Goal: Information Seeking & Learning: Learn about a topic

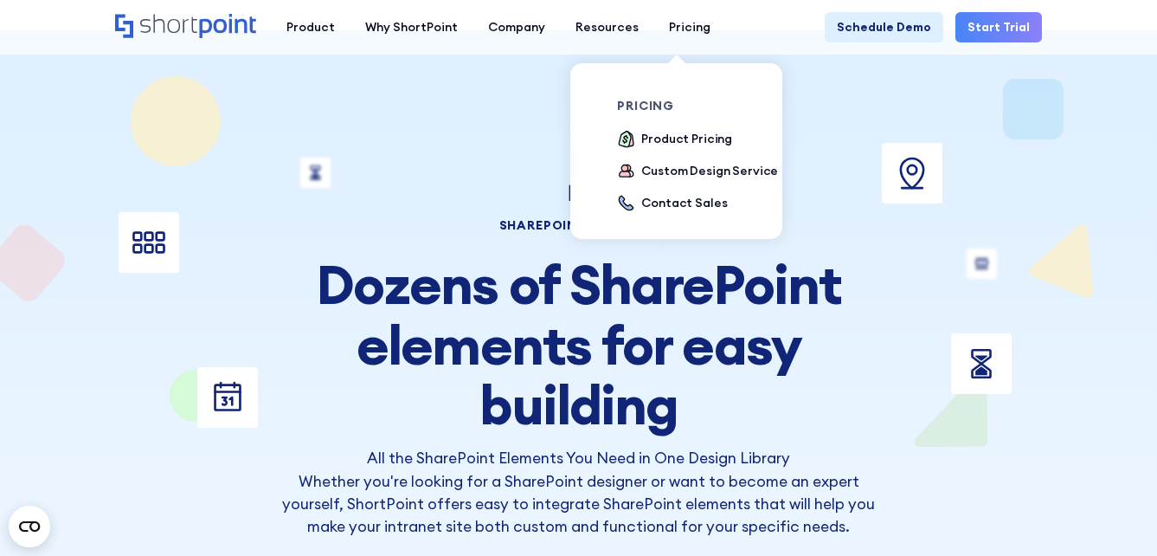
drag, startPoint x: 646, startPoint y: 420, endPoint x: 710, endPoint y: 90, distance: 335.9
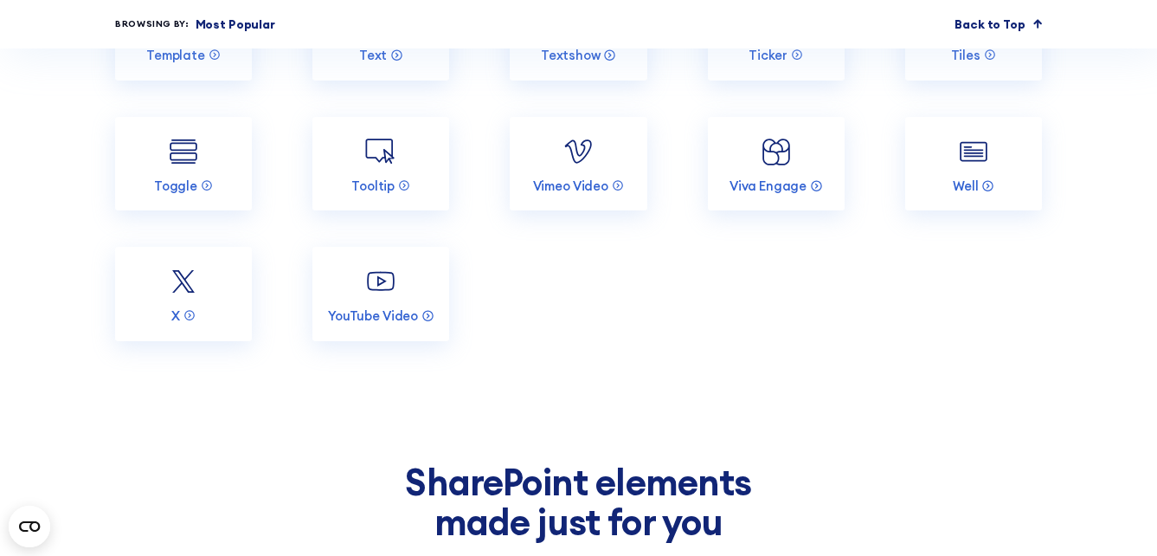
scroll to position [3289, 0]
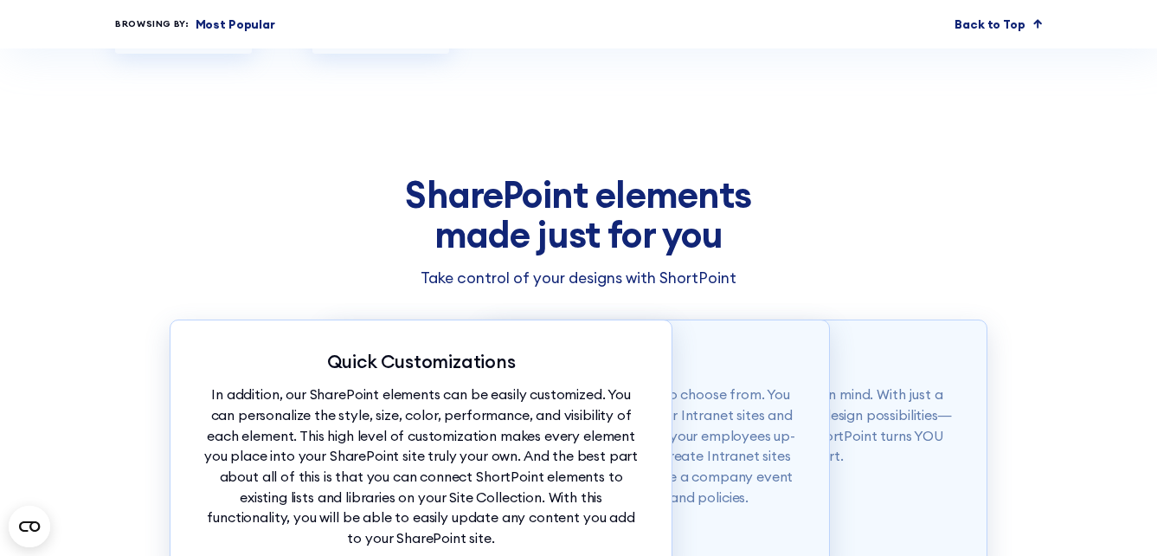
click at [257, 21] on p "Most Popular" at bounding box center [236, 25] width 80 height 18
click at [217, 22] on p "Most Popular" at bounding box center [236, 25] width 80 height 18
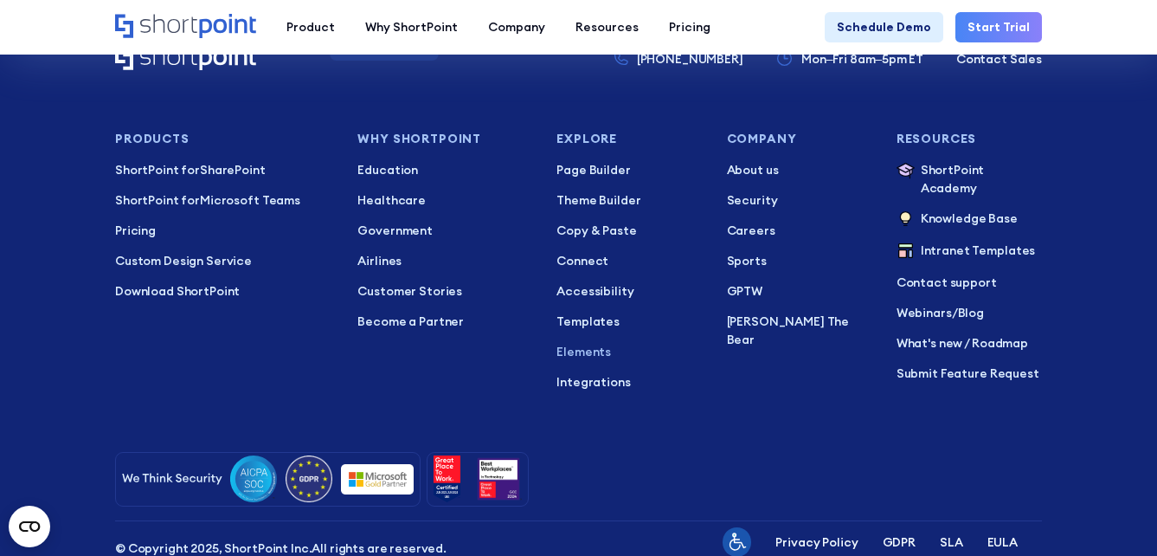
scroll to position [4501, 0]
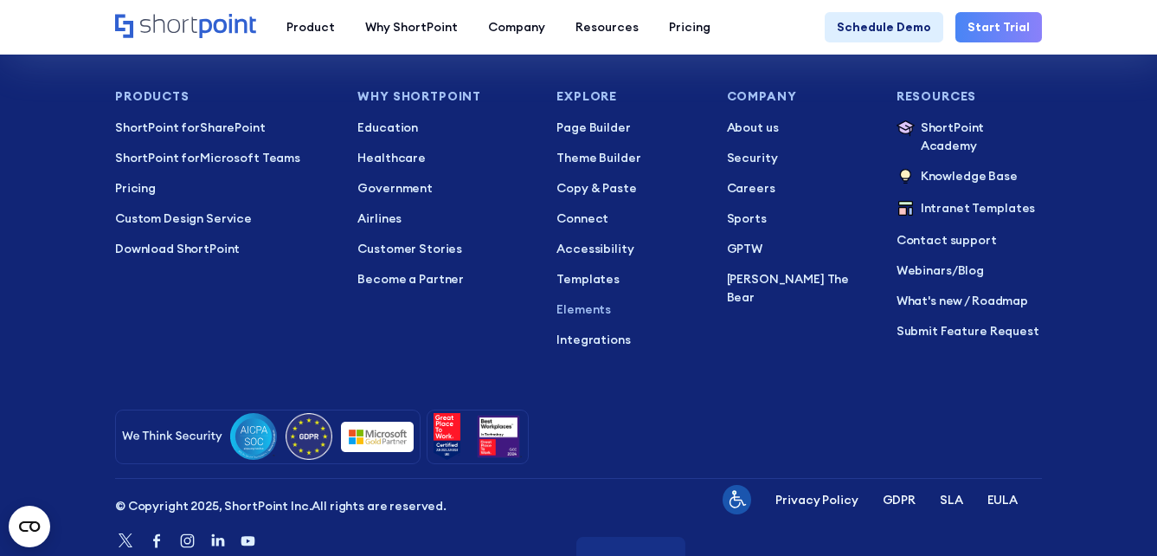
click at [576, 425] on div at bounding box center [578, 436] width 927 height 55
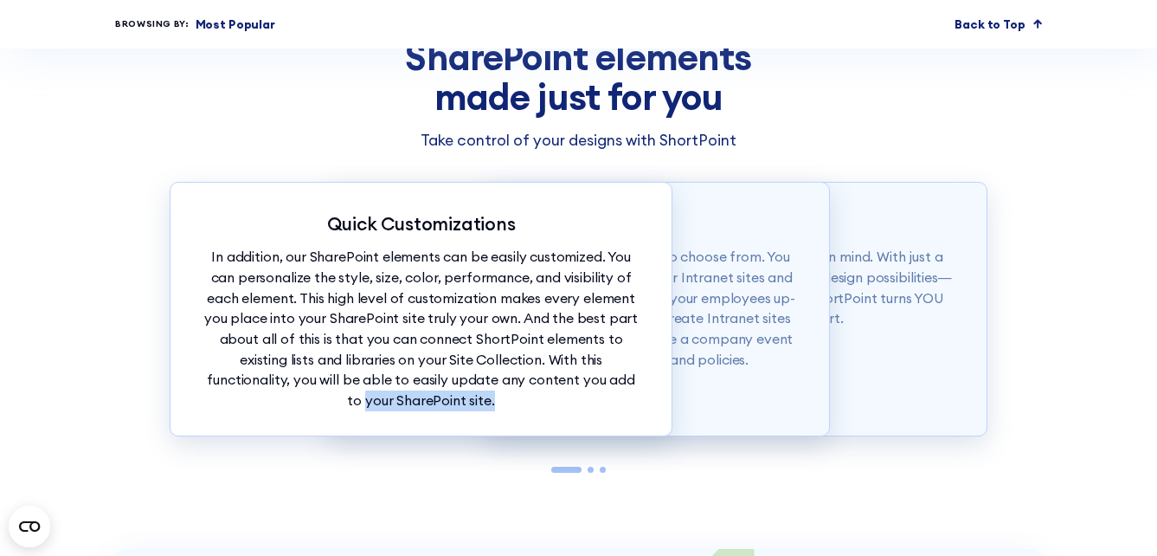
drag, startPoint x: 576, startPoint y: 425, endPoint x: 257, endPoint y: 396, distance: 320.7
click at [256, 400] on div "Quick Customizations In addition, our SharePoint elements can be easily customi…" at bounding box center [421, 309] width 503 height 254
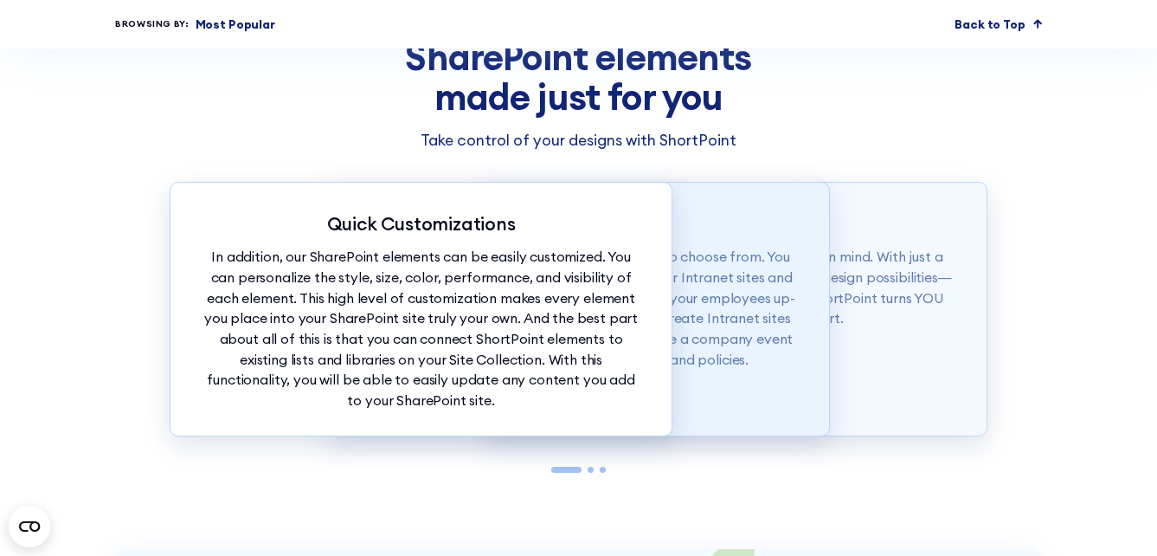
click at [818, 296] on div "Design Flexibility To top it off, you have more than 60 elements to choose from…" at bounding box center [578, 309] width 503 height 254
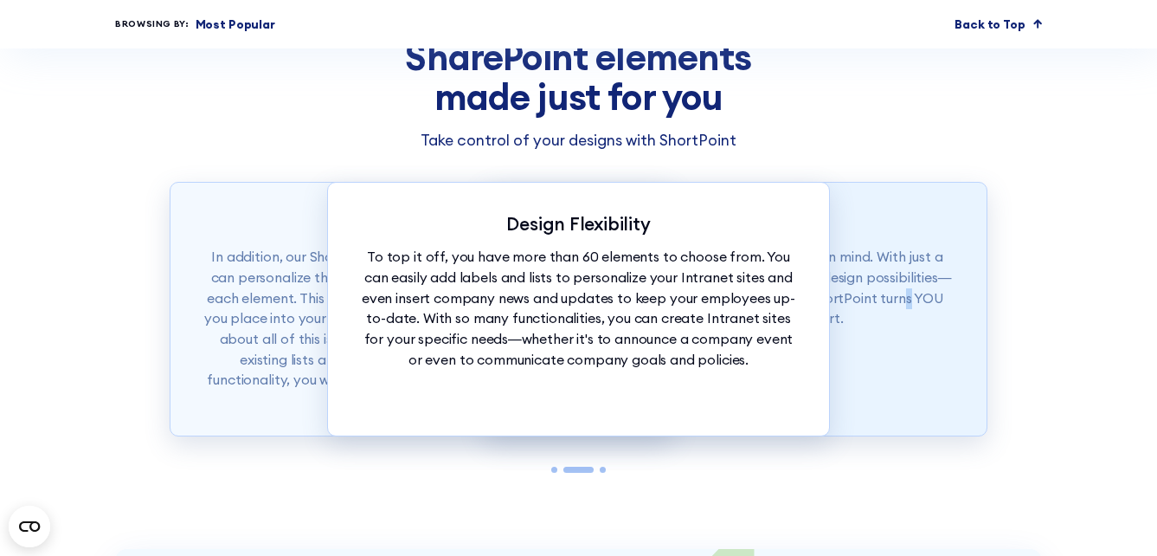
click at [873, 290] on p "Our SharePoint elements were made with ease in mind. With just a tap of your mo…" at bounding box center [736, 288] width 441 height 82
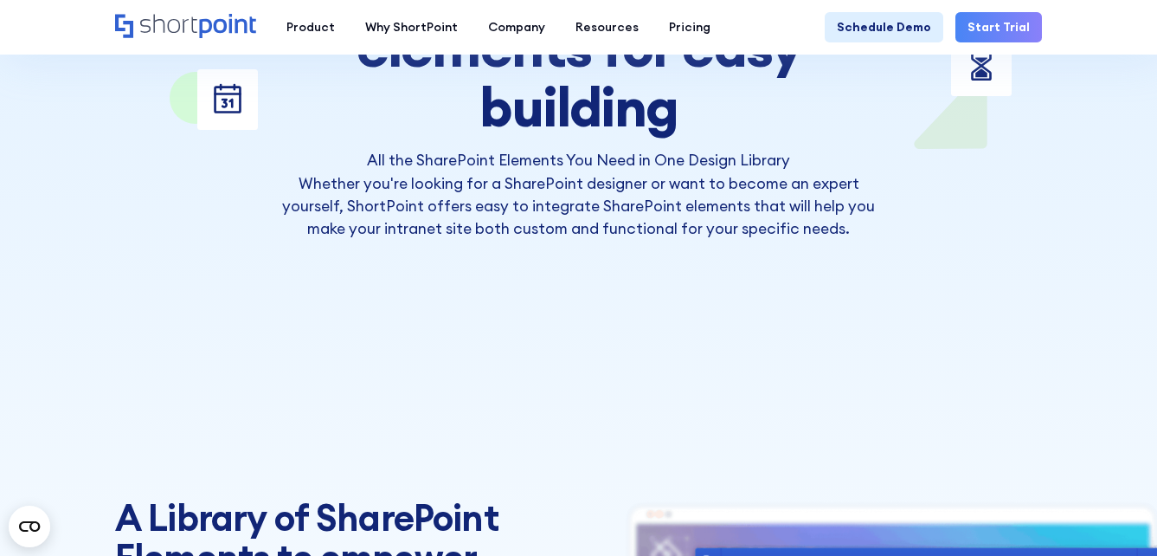
scroll to position [0, 0]
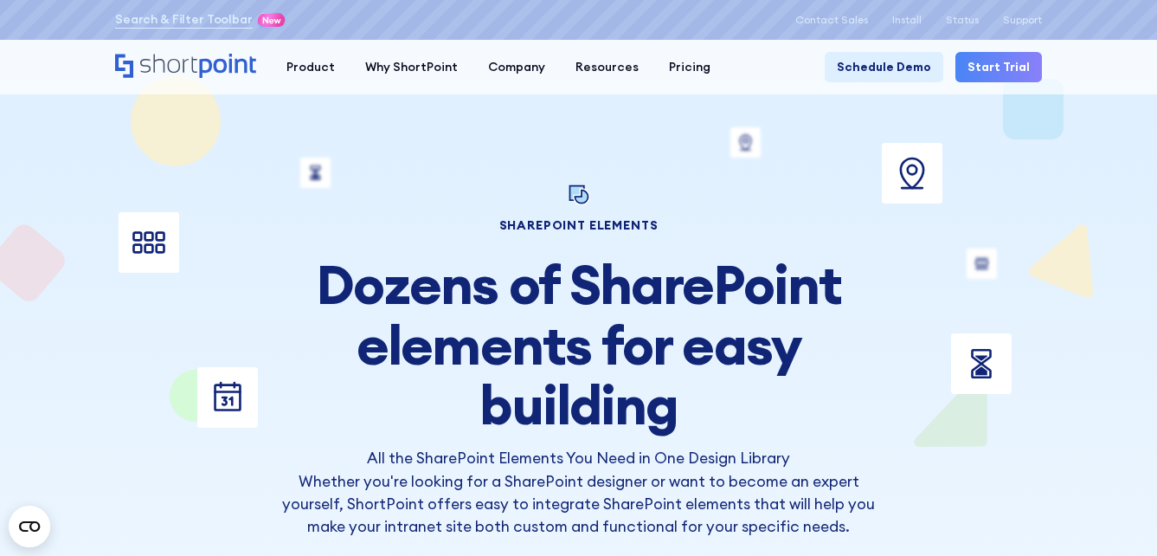
drag, startPoint x: 746, startPoint y: 396, endPoint x: 646, endPoint y: 101, distance: 310.9
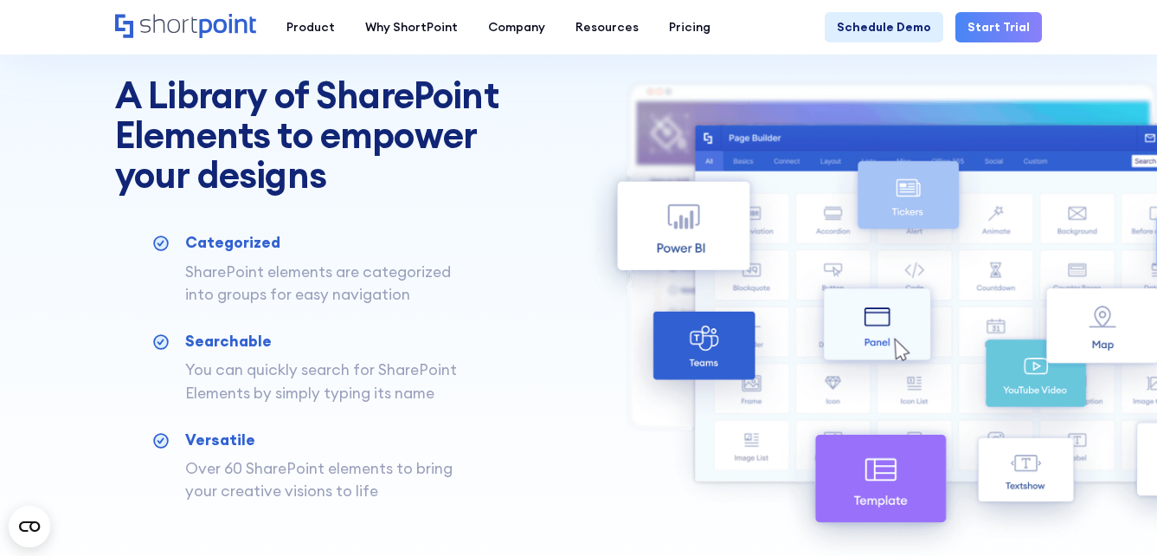
scroll to position [866, 0]
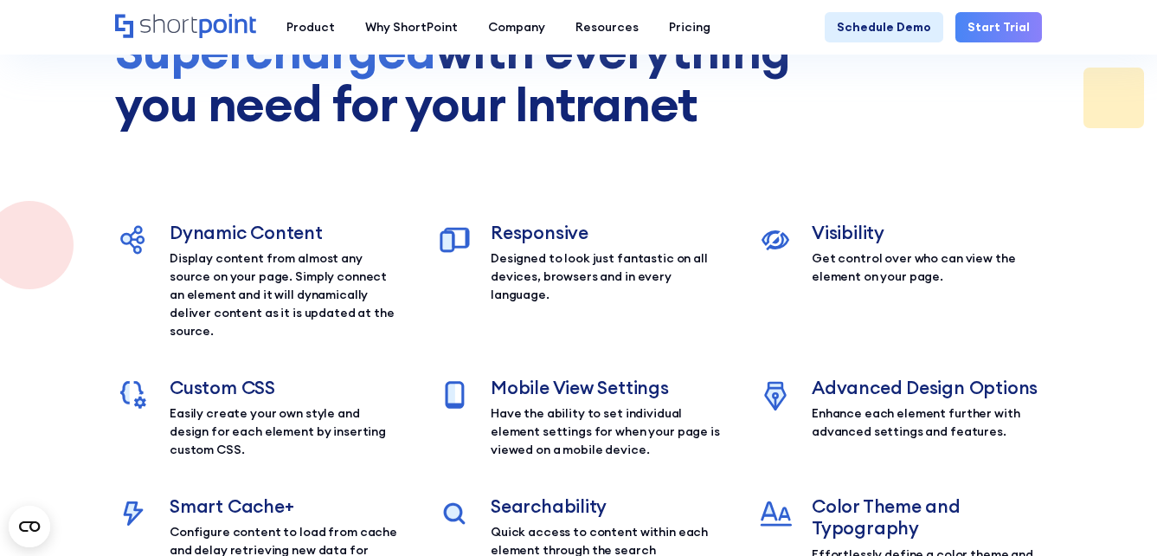
scroll to position [4328, 0]
